Goal: Check status: Check status

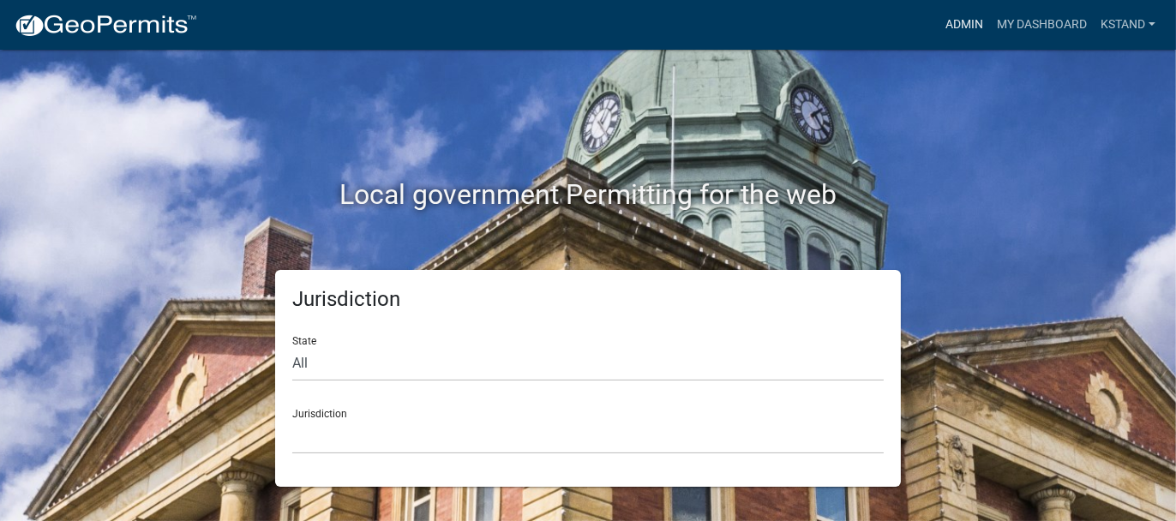
click at [953, 29] on link "Admin" at bounding box center [964, 25] width 51 height 33
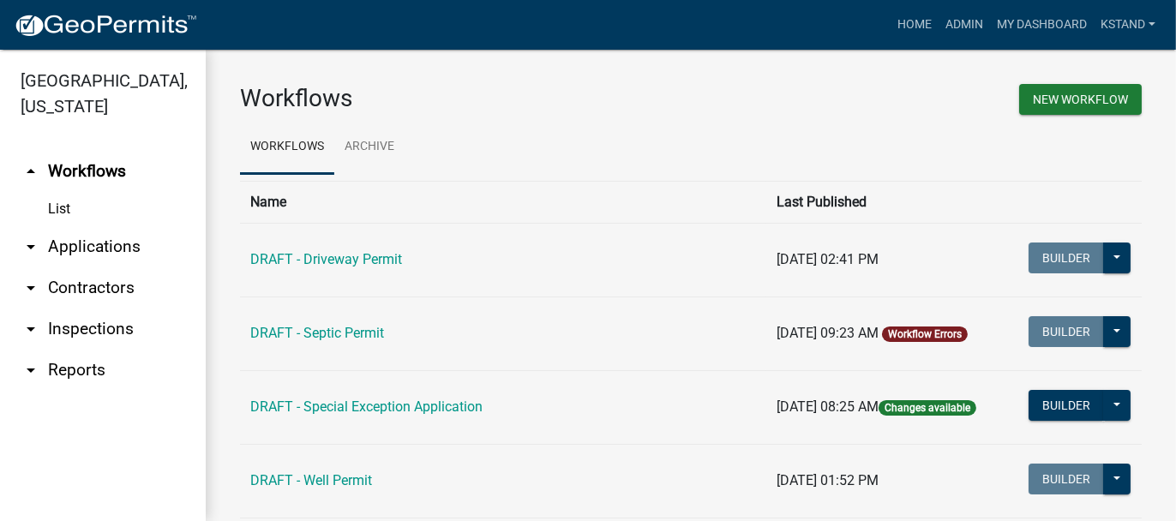
click at [69, 248] on link "arrow_drop_down Applications" at bounding box center [103, 246] width 206 height 41
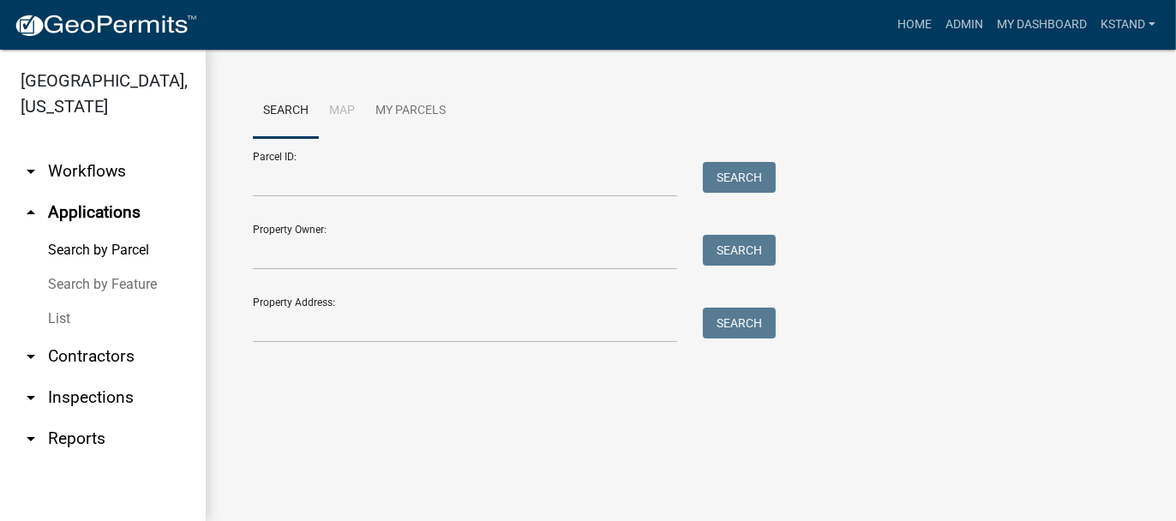
click at [63, 314] on link "List" at bounding box center [103, 319] width 206 height 34
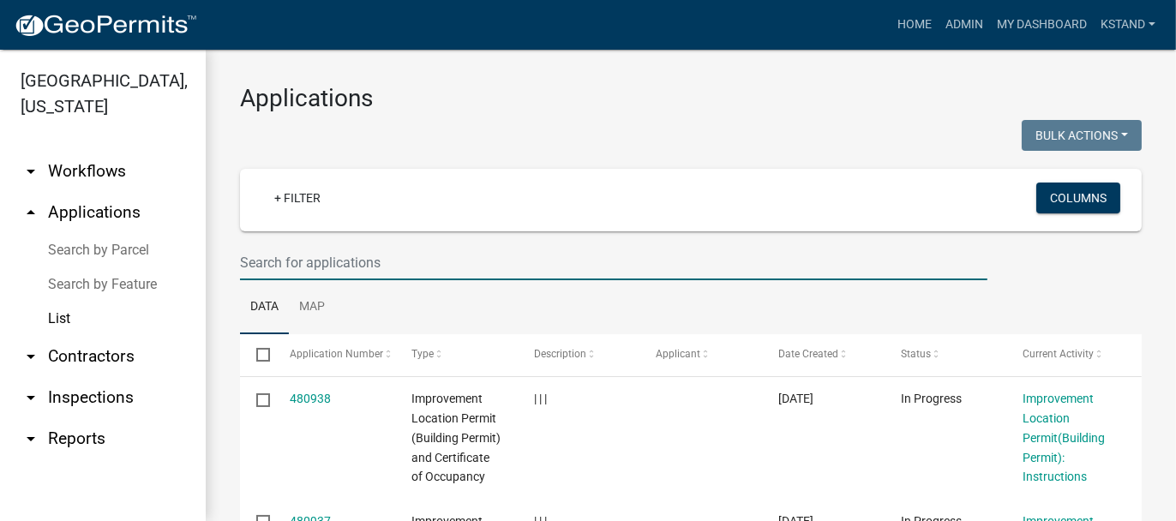
click at [362, 256] on input "text" at bounding box center [614, 262] width 748 height 35
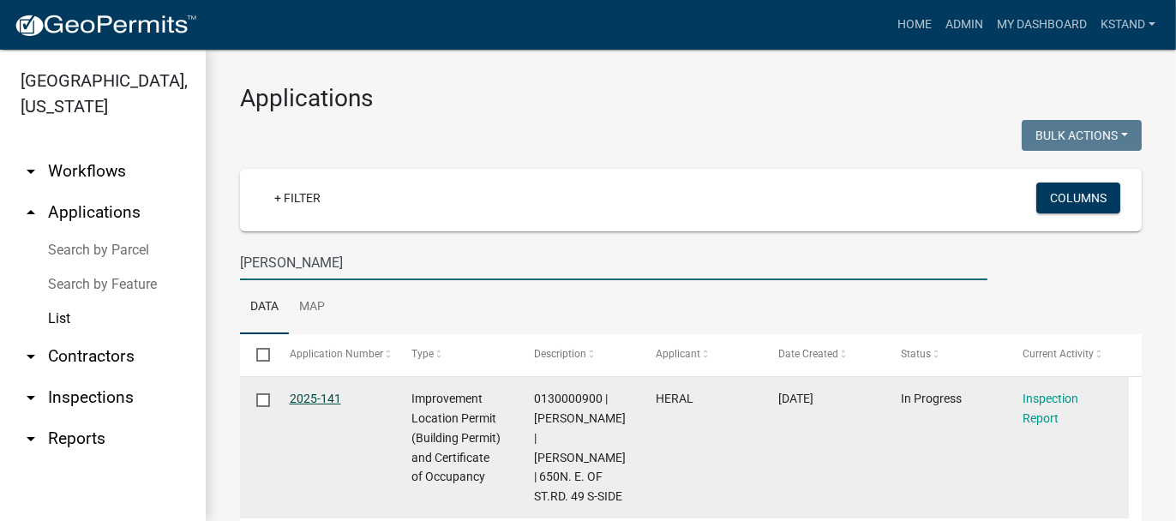
type input "[PERSON_NAME]"
drag, startPoint x: 335, startPoint y: 400, endPoint x: 346, endPoint y: 401, distance: 11.2
click at [335, 402] on link "2025-141" at bounding box center [315, 399] width 51 height 14
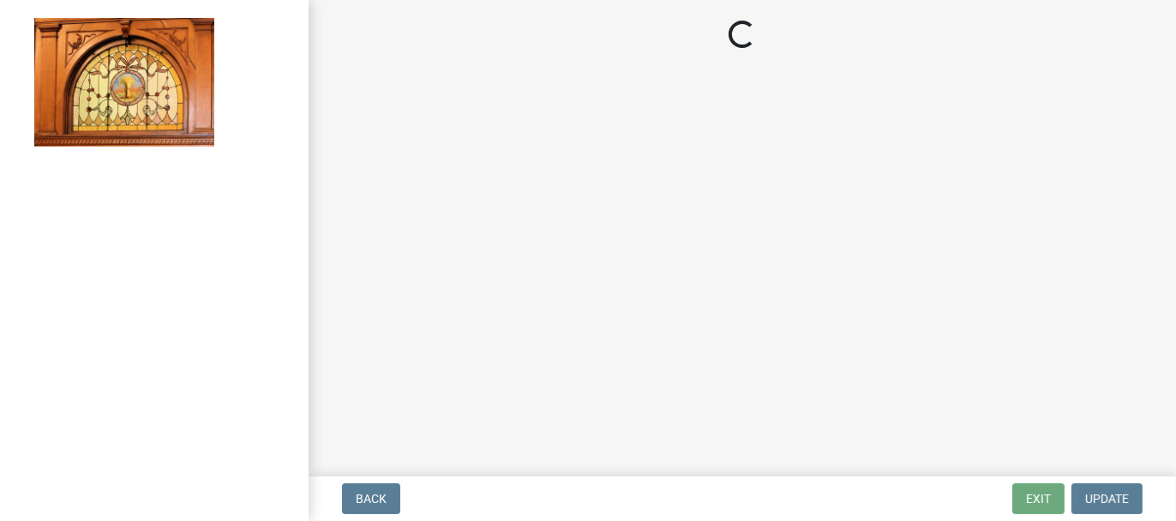
select select "62bb873c-c571-4454-ac8a-8c216551e2a3"
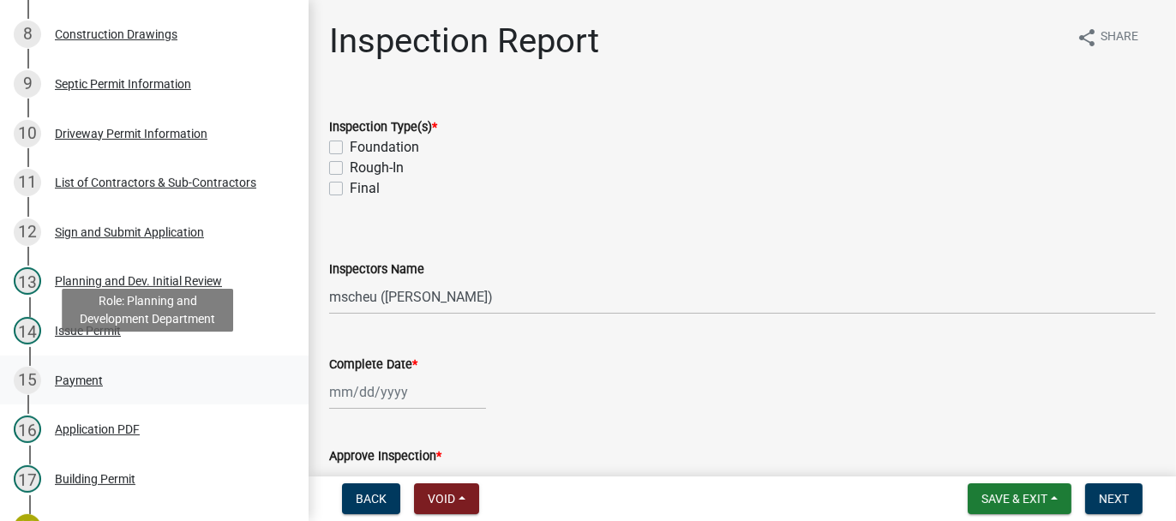
scroll to position [686, 0]
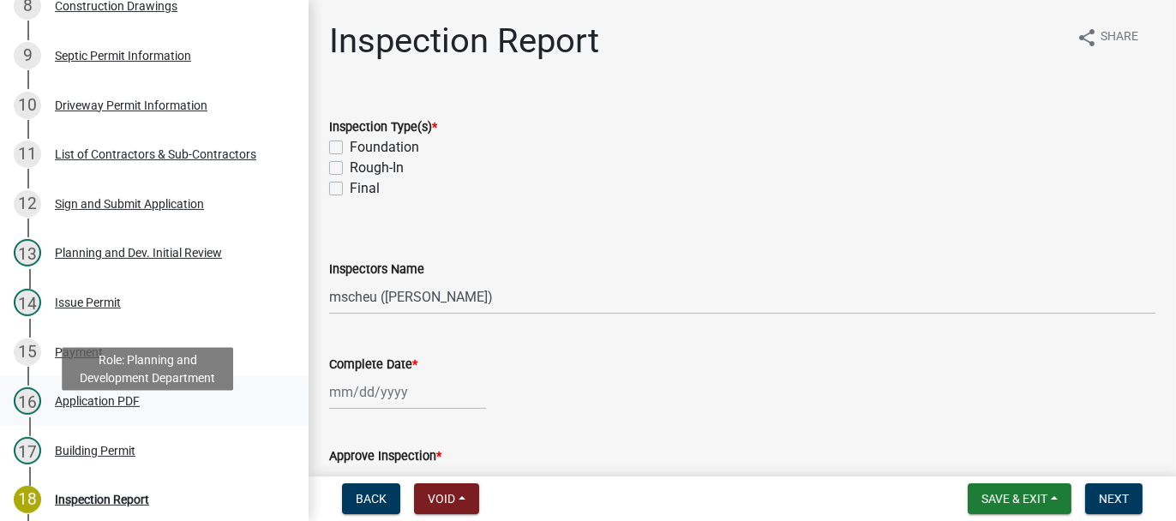
click at [152, 415] on div "16 Application PDF" at bounding box center [148, 401] width 268 height 27
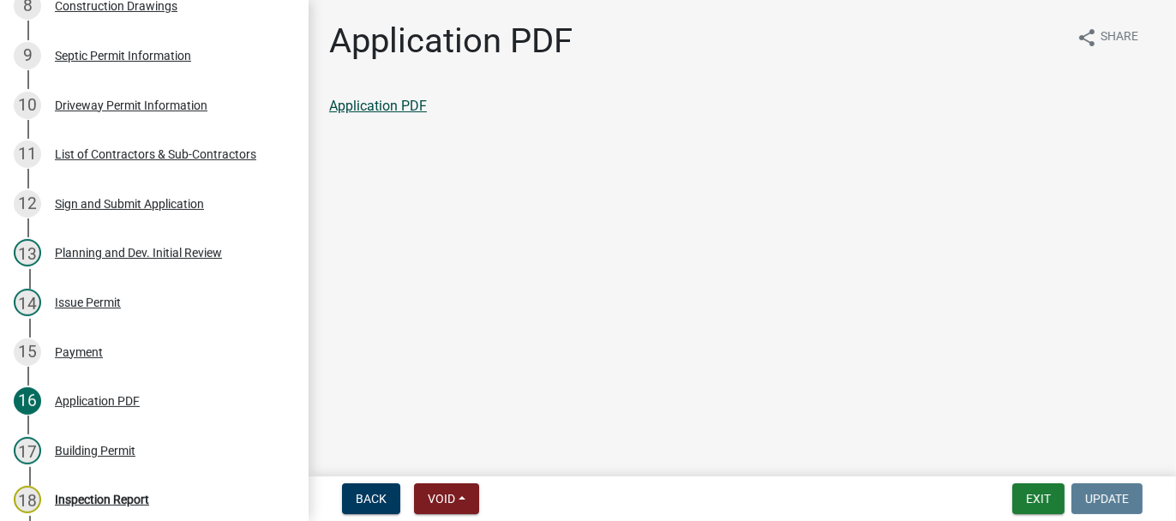
click at [416, 109] on link "Application PDF" at bounding box center [378, 106] width 98 height 16
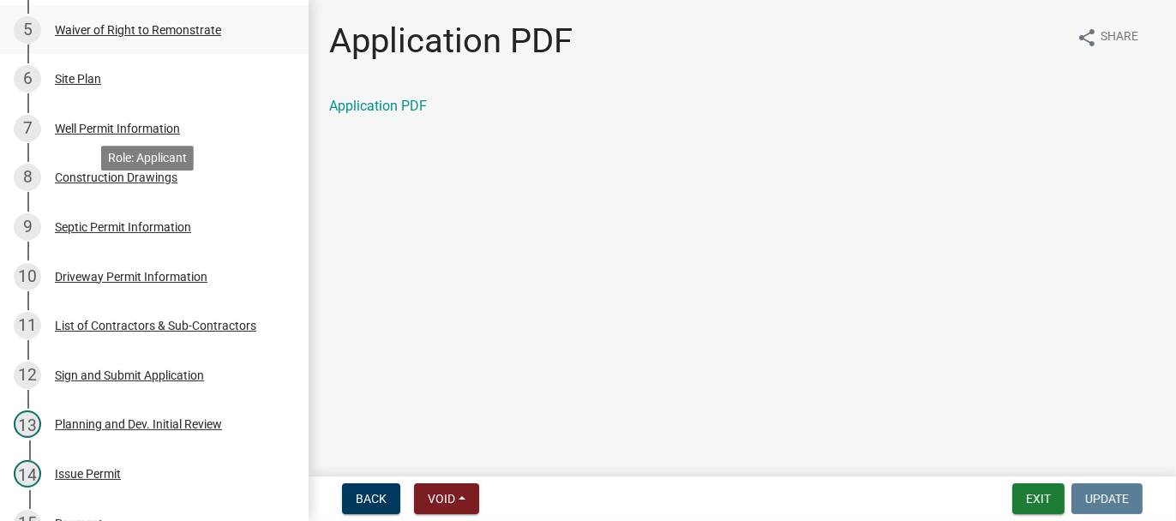
scroll to position [343, 0]
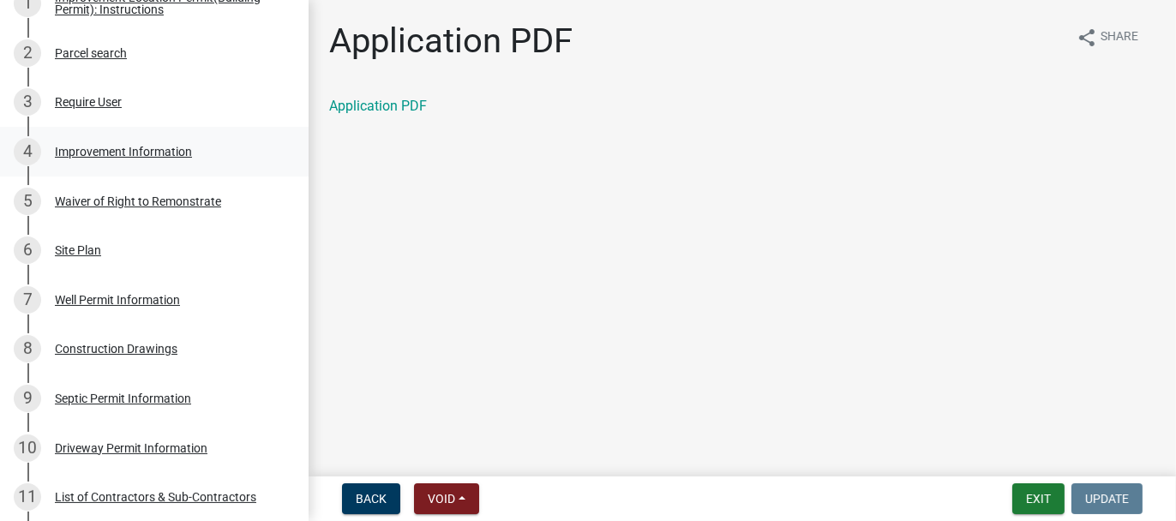
drag, startPoint x: 186, startPoint y: 173, endPoint x: 280, endPoint y: 160, distance: 95.2
click at [186, 158] on div "Improvement Information" at bounding box center [123, 152] width 137 height 12
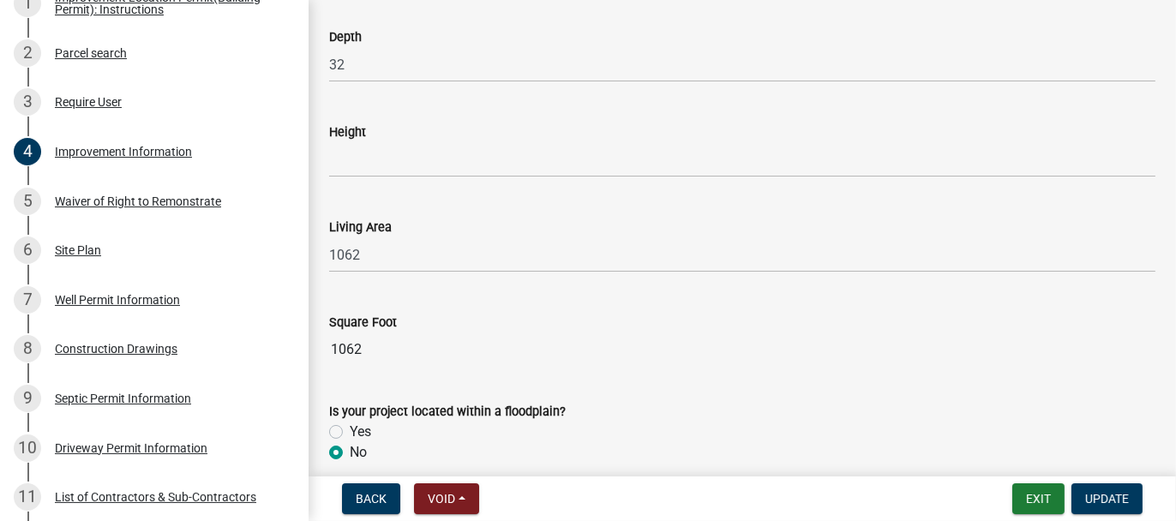
scroll to position [2392, 0]
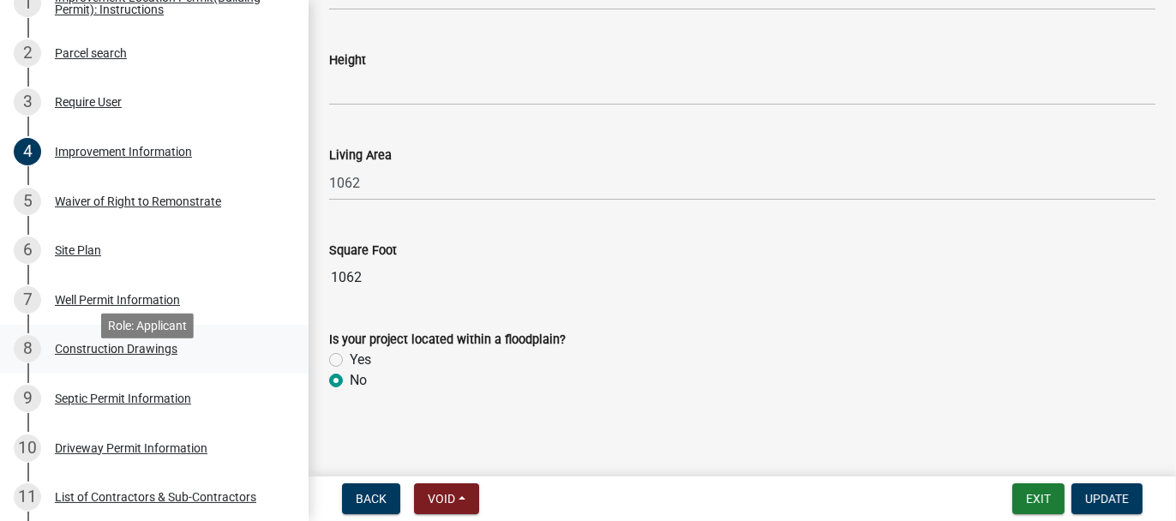
click at [191, 363] on div "8 Construction Drawings" at bounding box center [148, 348] width 268 height 27
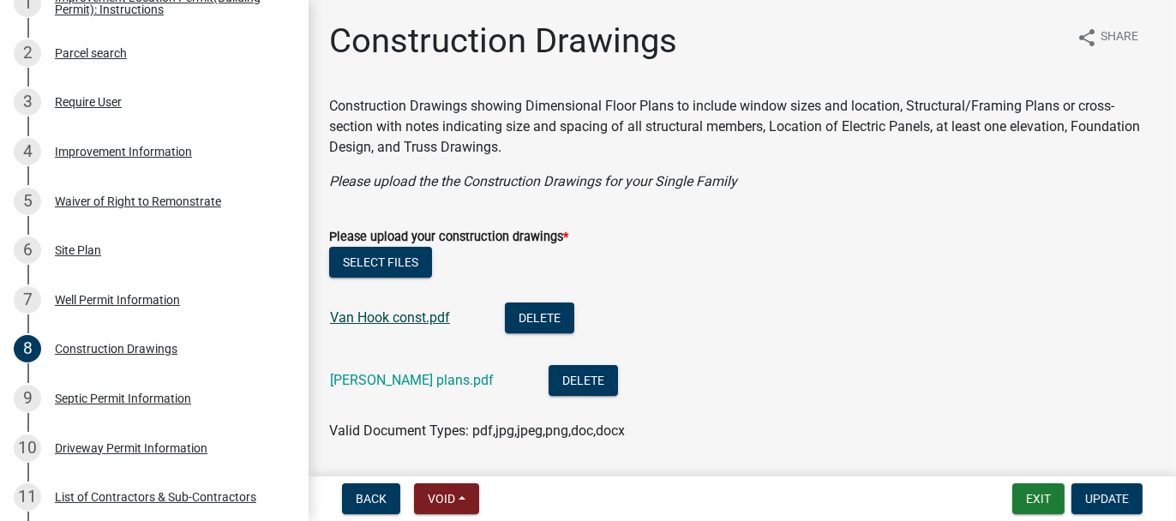
click at [409, 316] on link "Van Hook const.pdf" at bounding box center [390, 318] width 120 height 16
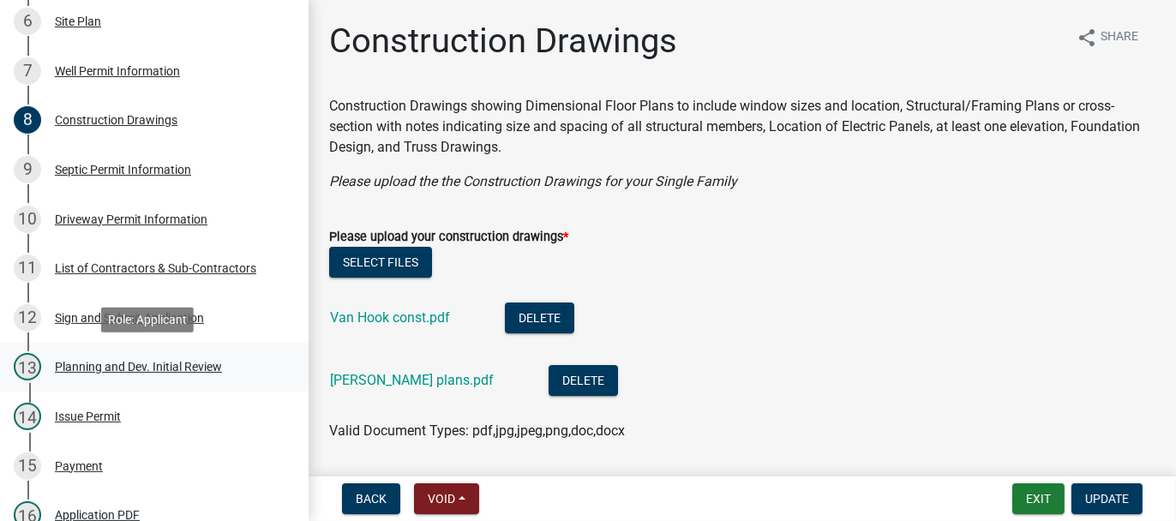
scroll to position [600, 0]
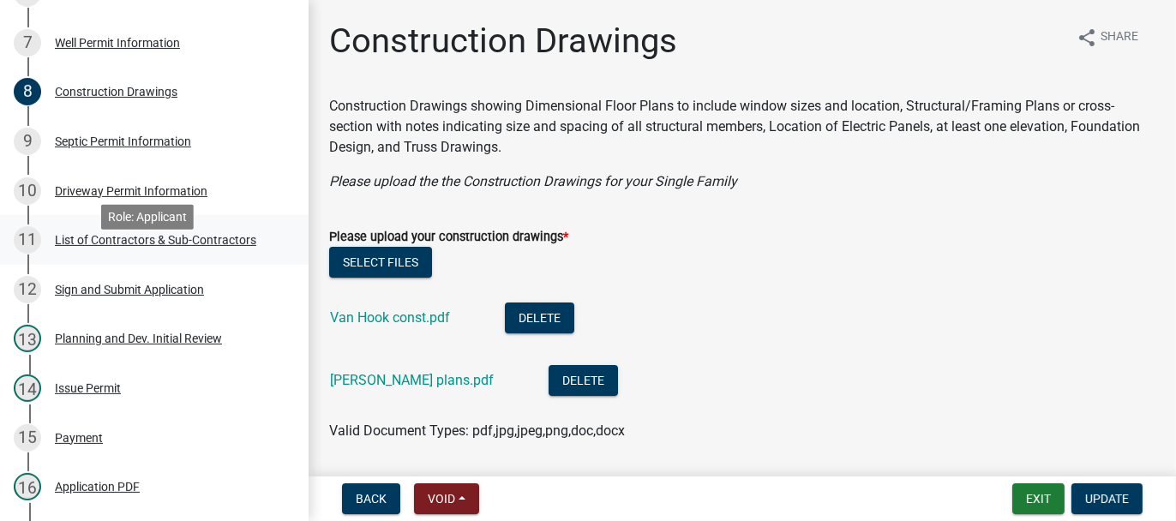
drag, startPoint x: 215, startPoint y: 266, endPoint x: 207, endPoint y: 286, distance: 22.3
click at [215, 246] on div "List of Contractors & Sub-Contractors" at bounding box center [155, 240] width 201 height 12
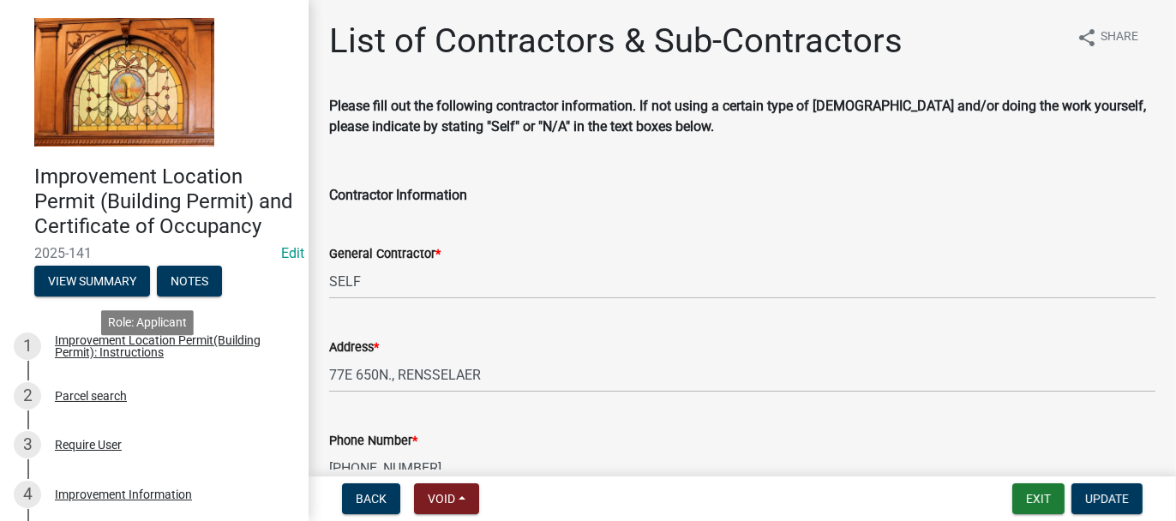
scroll to position [0, 0]
